Goal: Task Accomplishment & Management: Use online tool/utility

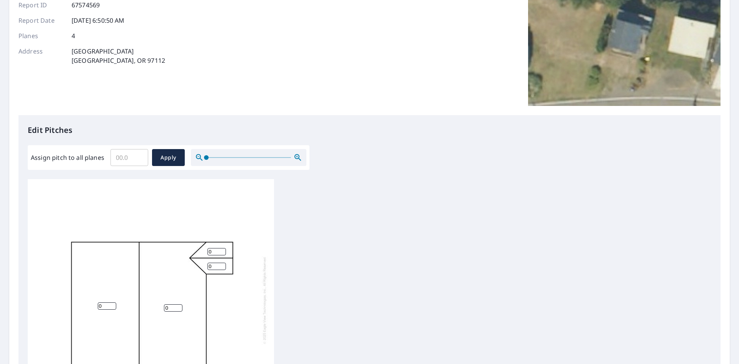
scroll to position [154, 0]
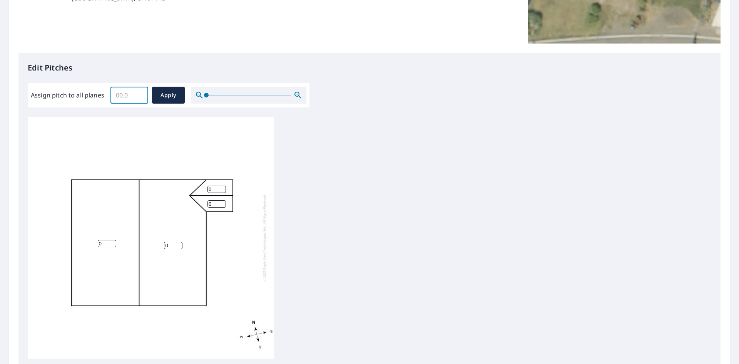
click at [122, 93] on input "Assign pitch to all planes" at bounding box center [129, 95] width 38 height 22
type input "12"
click at [174, 95] on span "Apply" at bounding box center [168, 95] width 20 height 10
type input "12"
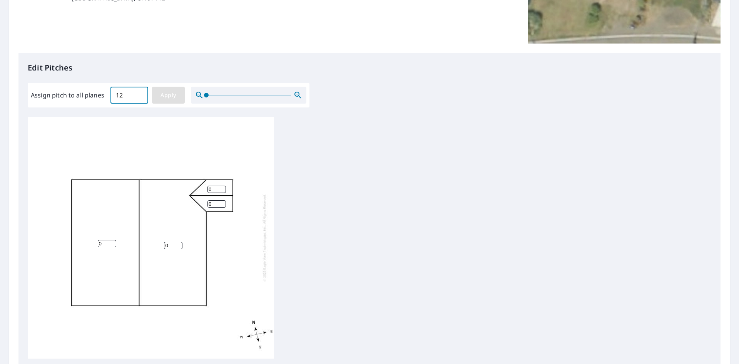
type input "12"
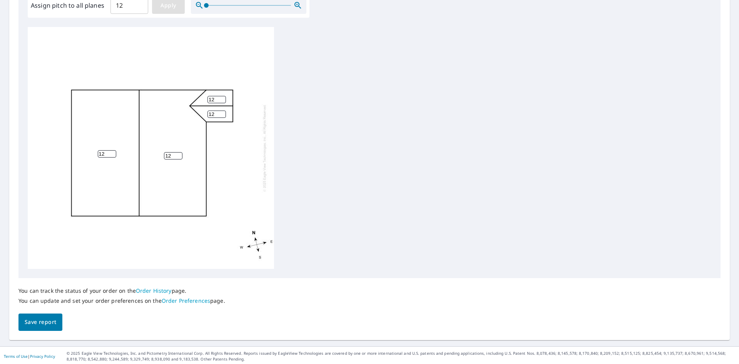
scroll to position [245, 0]
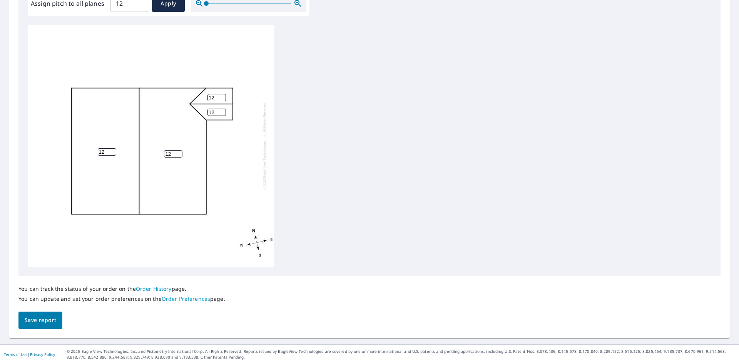
click at [40, 315] on span "Save report" at bounding box center [41, 320] width 32 height 10
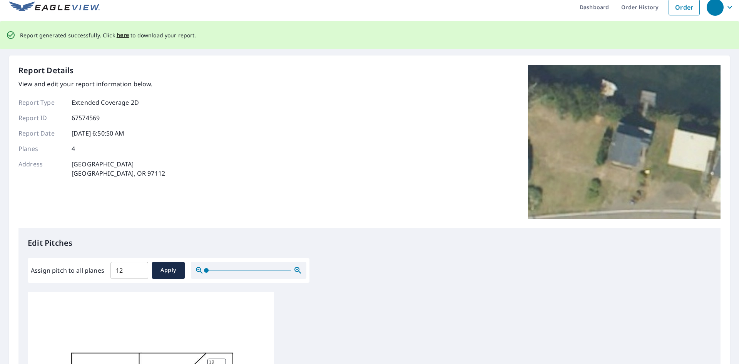
scroll to position [0, 0]
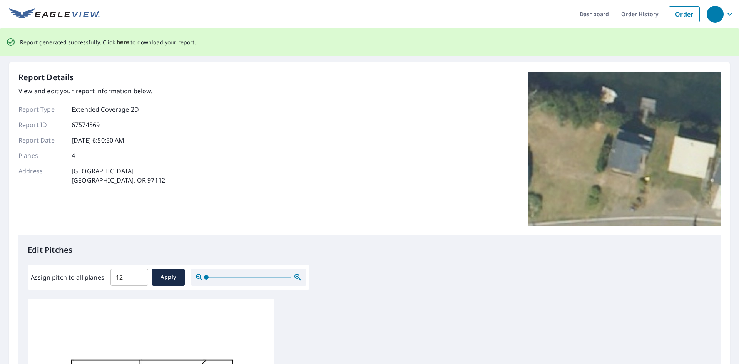
click at [118, 41] on span "here" at bounding box center [123, 42] width 13 height 10
